Goal: Task Accomplishment & Management: Manage account settings

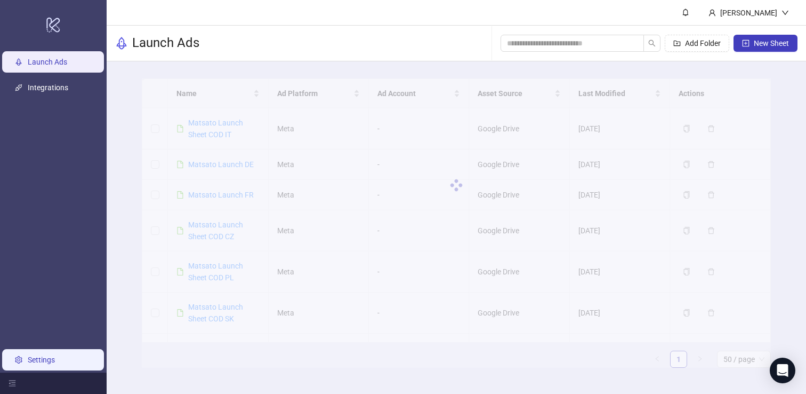
click at [51, 356] on link "Settings" at bounding box center [41, 359] width 27 height 9
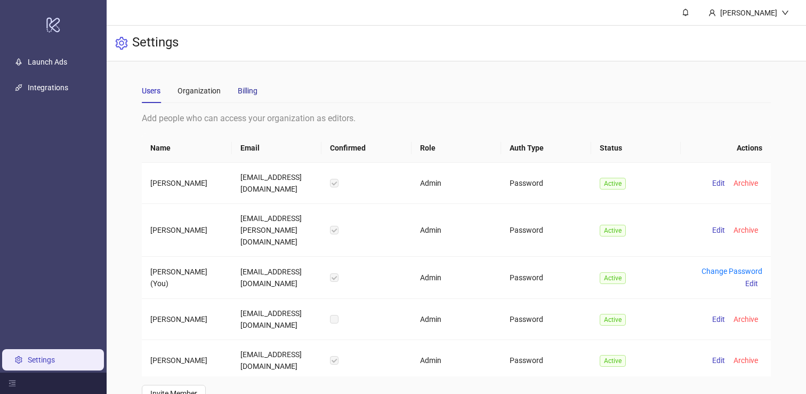
click at [254, 89] on div "Billing" at bounding box center [248, 91] width 20 height 12
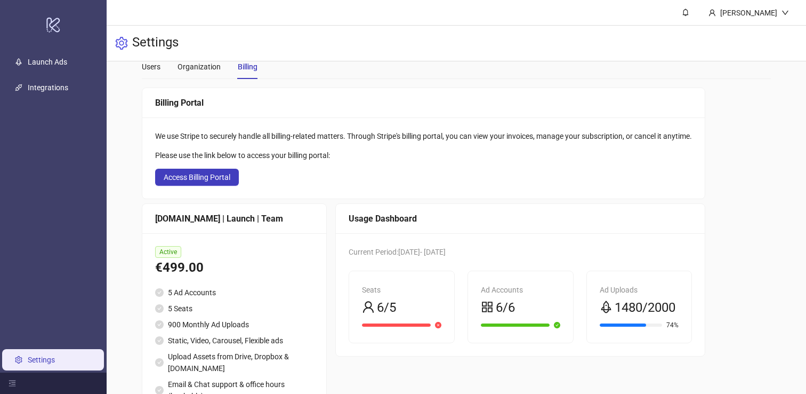
scroll to position [9, 0]
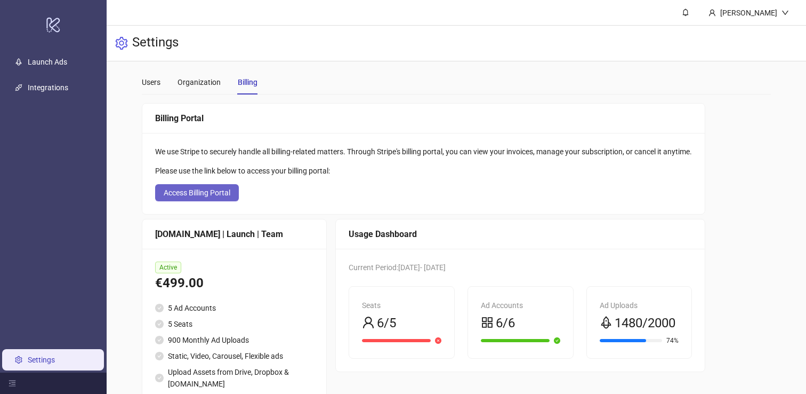
click at [226, 190] on span "Access Billing Portal" at bounding box center [197, 192] width 67 height 9
